Goal: Find contact information: Find contact information

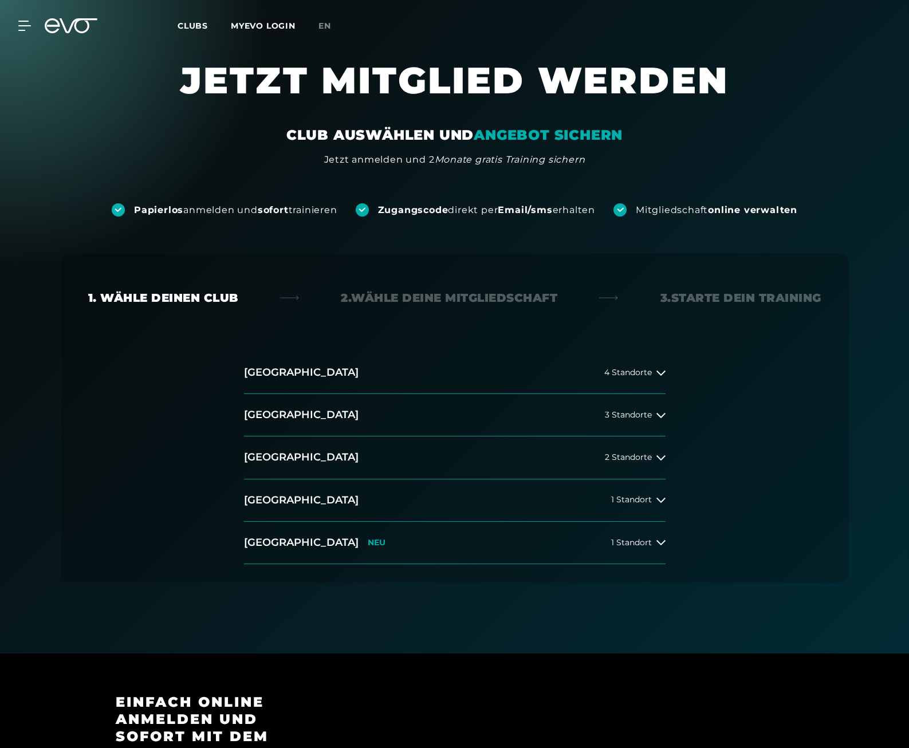
click at [250, 29] on link "MYEVO LOGIN" at bounding box center [263, 26] width 65 height 10
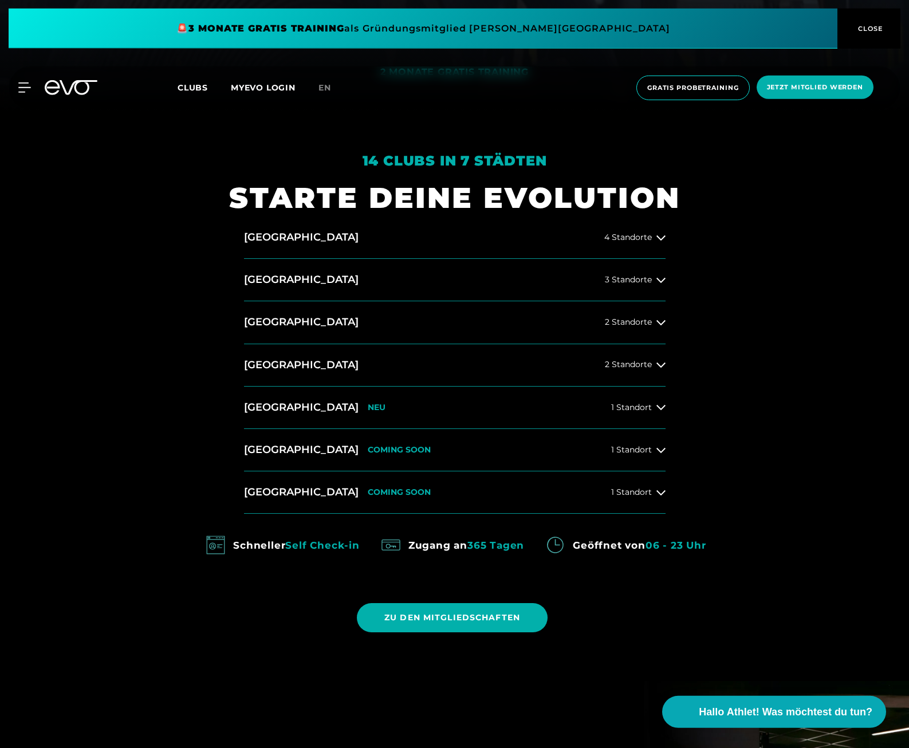
scroll to position [643, 0]
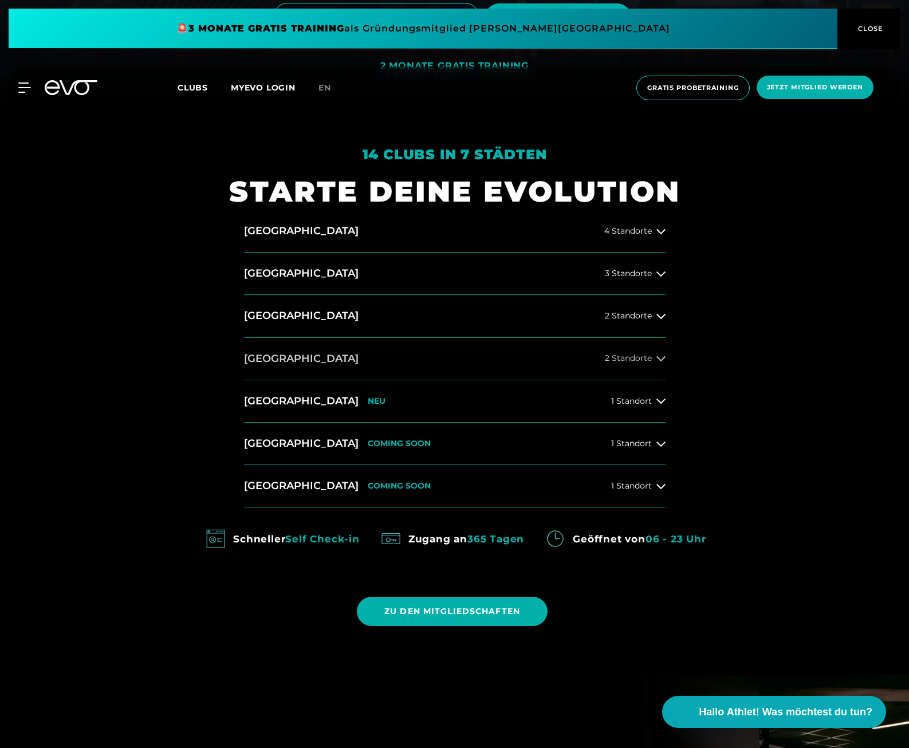
click at [633, 351] on button "München 2 Standorte" at bounding box center [455, 359] width 422 height 42
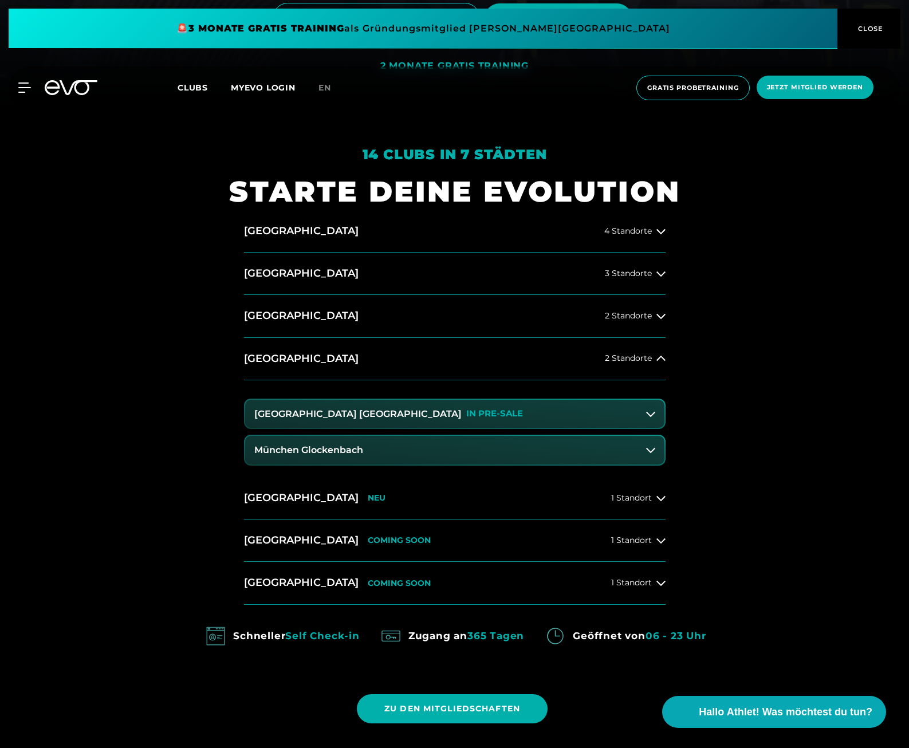
click at [344, 450] on h3 "München Glockenbach" at bounding box center [308, 450] width 109 height 10
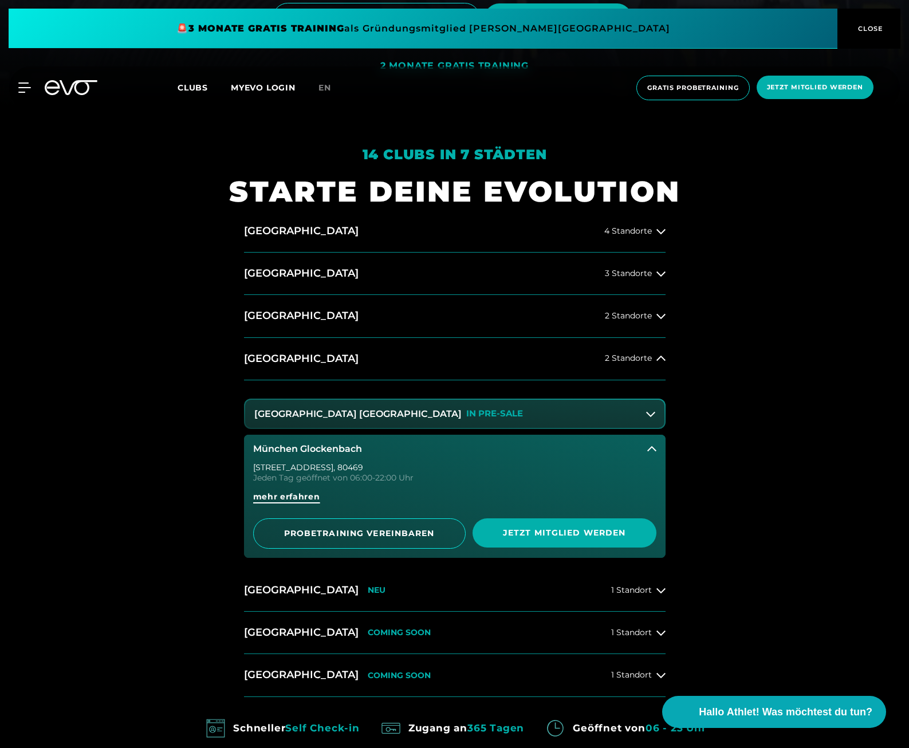
click at [308, 493] on span "mehr erfahren" at bounding box center [286, 497] width 67 height 12
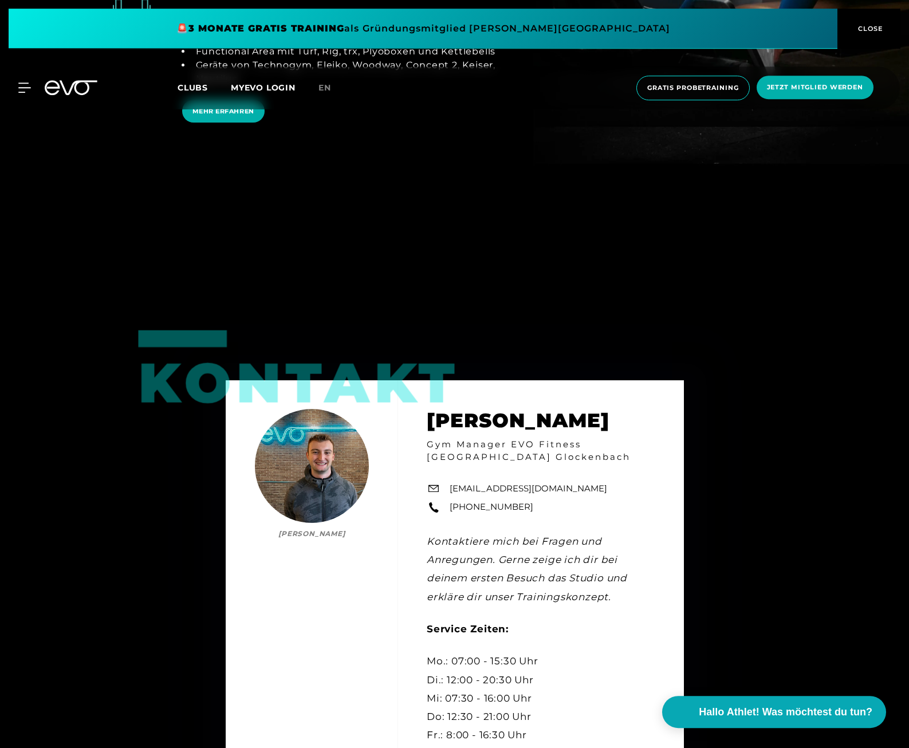
scroll to position [3586, 0]
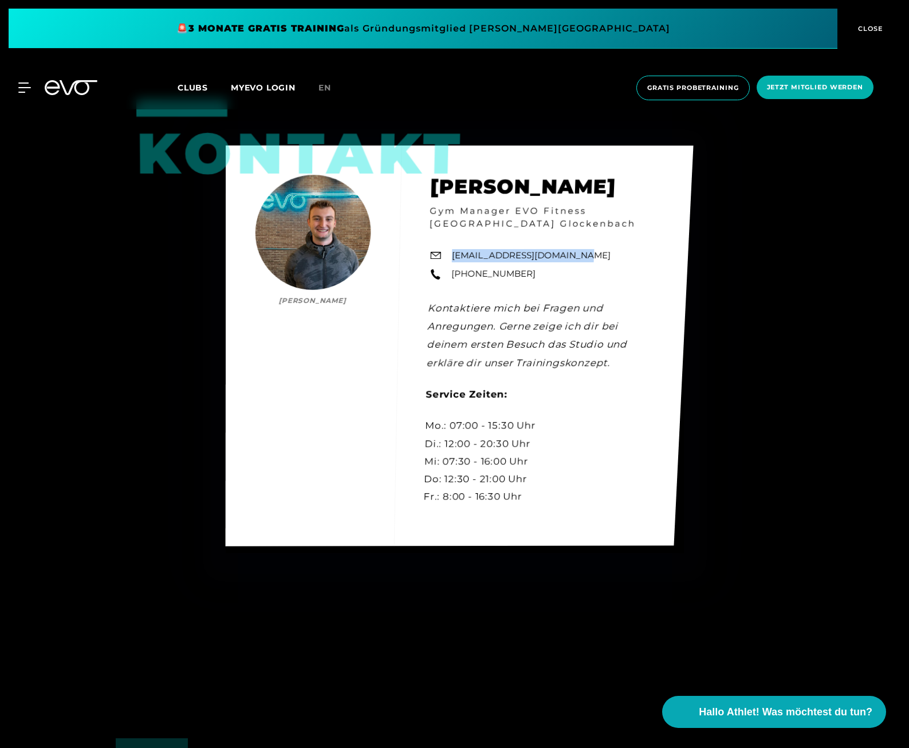
drag, startPoint x: 579, startPoint y: 241, endPoint x: 450, endPoint y: 237, distance: 128.4
click at [450, 237] on div "Kontakt Luca Hoffmann Luca Hoffmann Gym Manager EVO Fitness München Glockenbach…" at bounding box center [459, 346] width 468 height 401
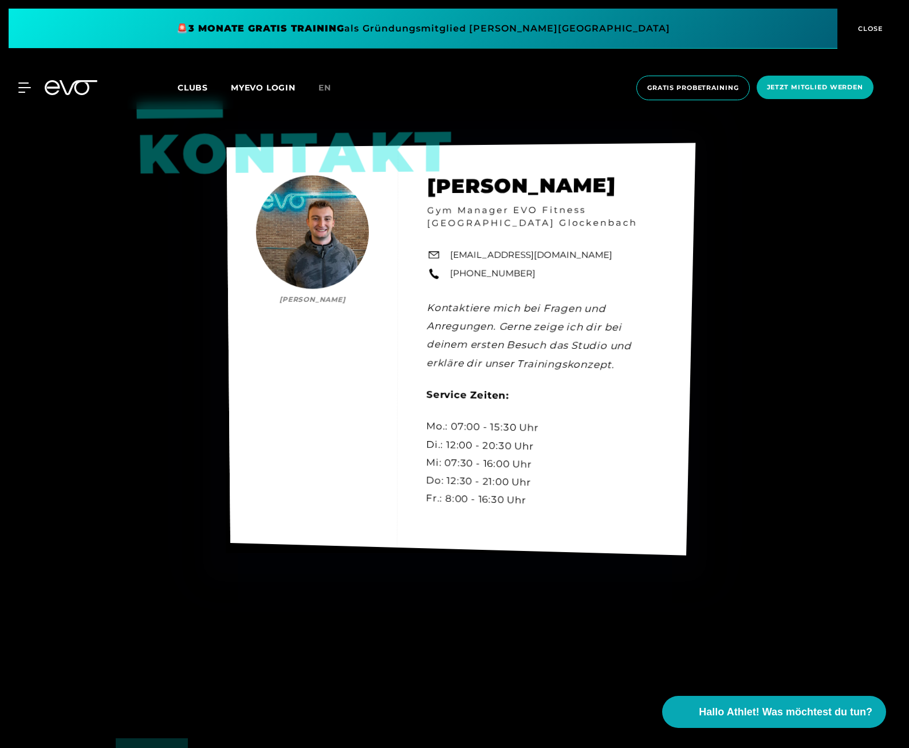
click at [591, 231] on div "Kontakt Luca Hoffmann Luca Hoffmann Gym Manager EVO Fitness München Glockenbach…" at bounding box center [460, 349] width 469 height 413
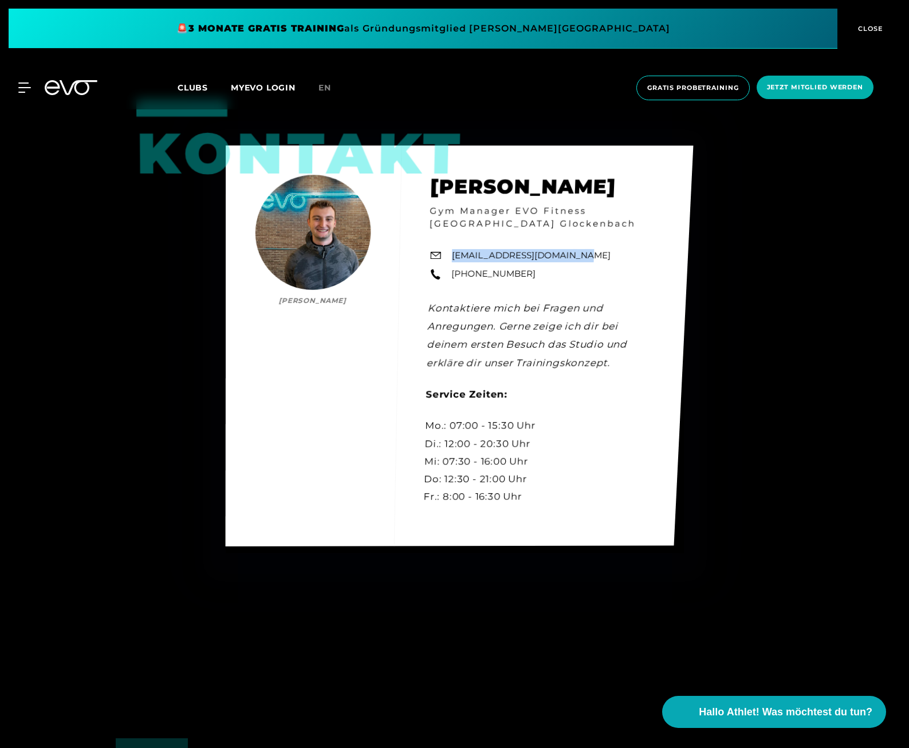
drag, startPoint x: 599, startPoint y: 236, endPoint x: 158, endPoint y: 329, distance: 451.5
click at [451, 240] on div "Kontakt Luca Hoffmann Luca Hoffmann Gym Manager EVO Fitness München Glockenbach…" at bounding box center [459, 346] width 468 height 401
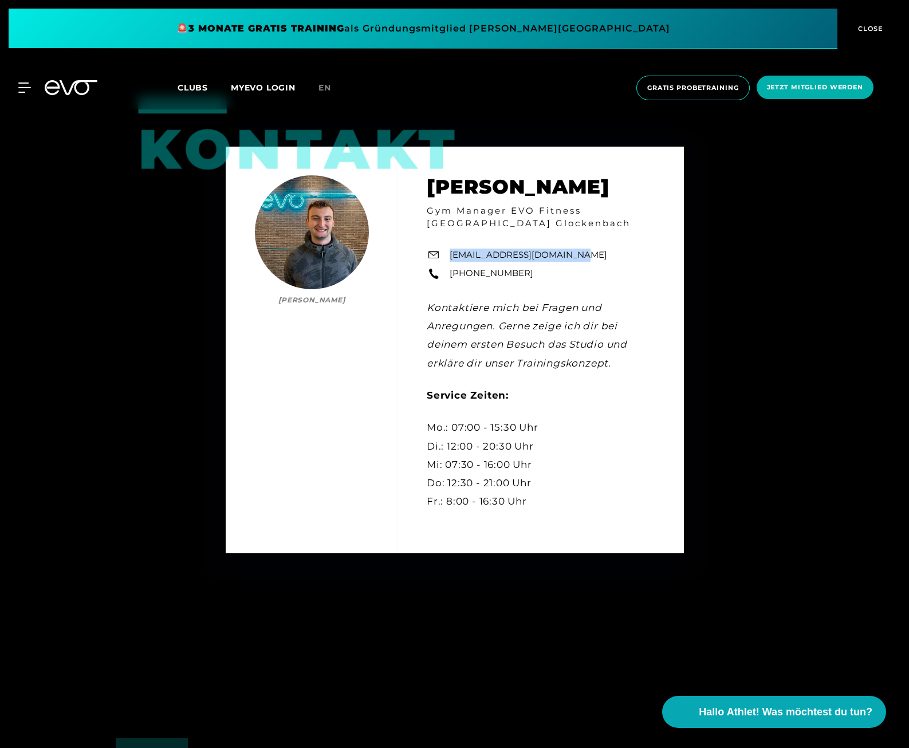
copy link "glockenbach@evofitness.de"
